Goal: Task Accomplishment & Management: Use online tool/utility

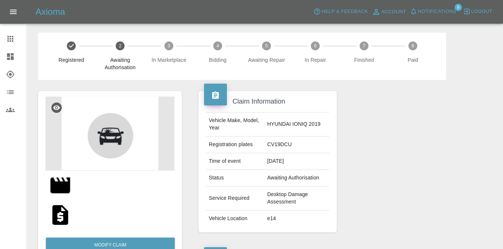
click at [10, 75] on icon at bounding box center [10, 74] width 8 height 8
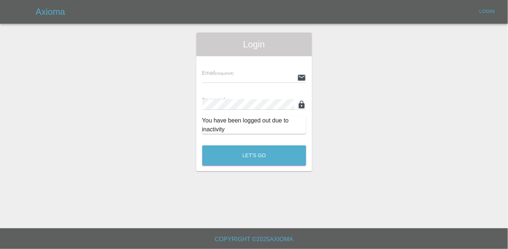
click at [241, 67] on div "Email (required)" at bounding box center [254, 72] width 104 height 21
drag, startPoint x: 241, startPoint y: 71, endPoint x: 239, endPoint y: 75, distance: 4.7
click at [241, 71] on div "Email (required)" at bounding box center [254, 72] width 104 height 21
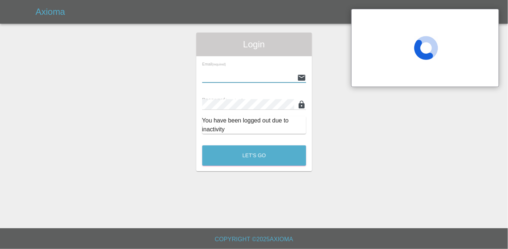
click at [239, 76] on input "text" at bounding box center [248, 77] width 92 height 11
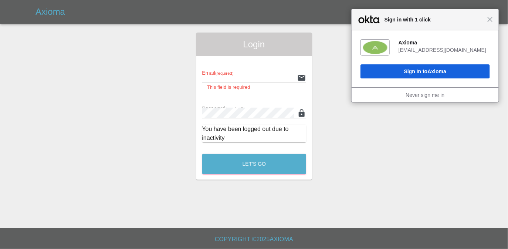
type input "[EMAIL_ADDRESS][DOMAIN_NAME]"
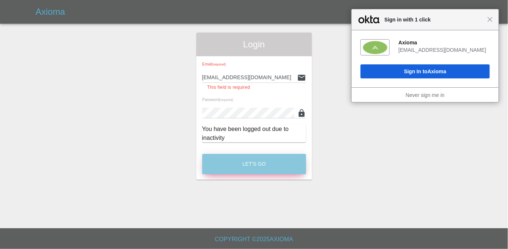
click at [231, 161] on button "Let's Go" at bounding box center [254, 164] width 104 height 20
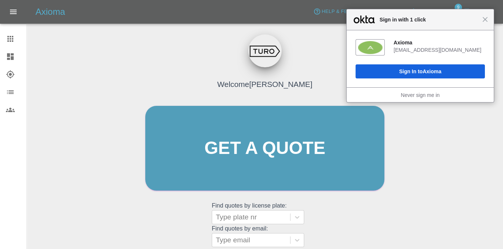
click at [488, 21] on div "Close Sign in with 1 click" at bounding box center [420, 19] width 147 height 21
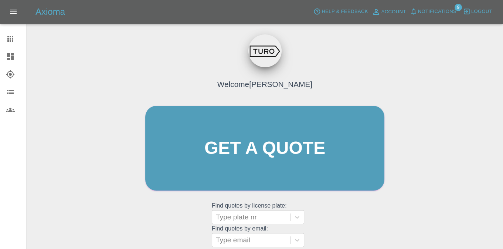
click at [486, 19] on div "Axioma Help & Feedback Account Notifications 9 Logout" at bounding box center [251, 12] width 503 height 24
click at [12, 39] on icon at bounding box center [10, 39] width 6 height 6
click at [10, 76] on icon at bounding box center [10, 74] width 9 height 9
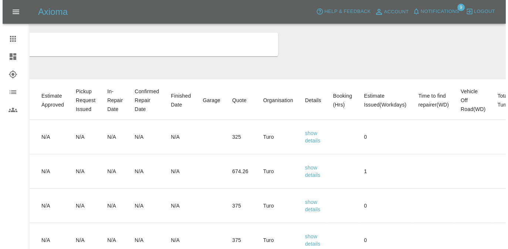
scroll to position [0, 233]
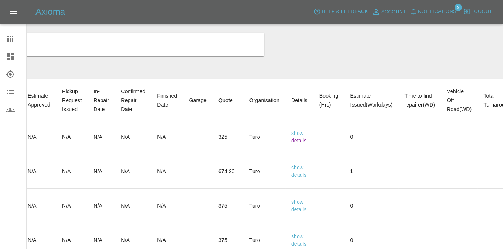
click at [307, 143] on link "details" at bounding box center [299, 141] width 16 height 6
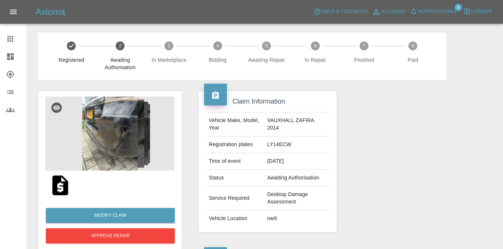
click at [68, 183] on img at bounding box center [60, 185] width 24 height 24
